Goal: Task Accomplishment & Management: Complete application form

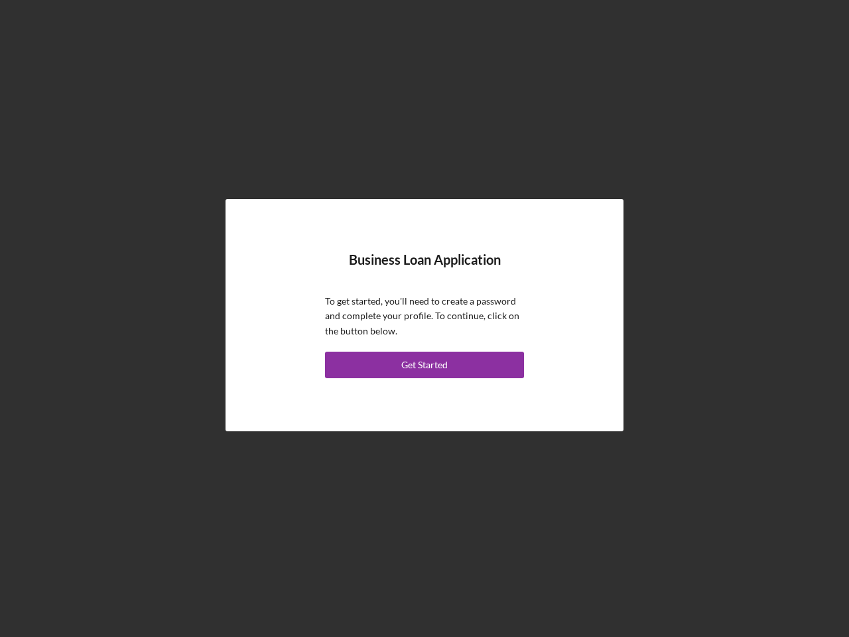
click at [424, 318] on p "To get started, you'll need to create a password and complete your profile. To …" at bounding box center [424, 316] width 199 height 44
click at [424, 365] on div "Get Started" at bounding box center [424, 364] width 46 height 27
